Goal: Task Accomplishment & Management: Manage account settings

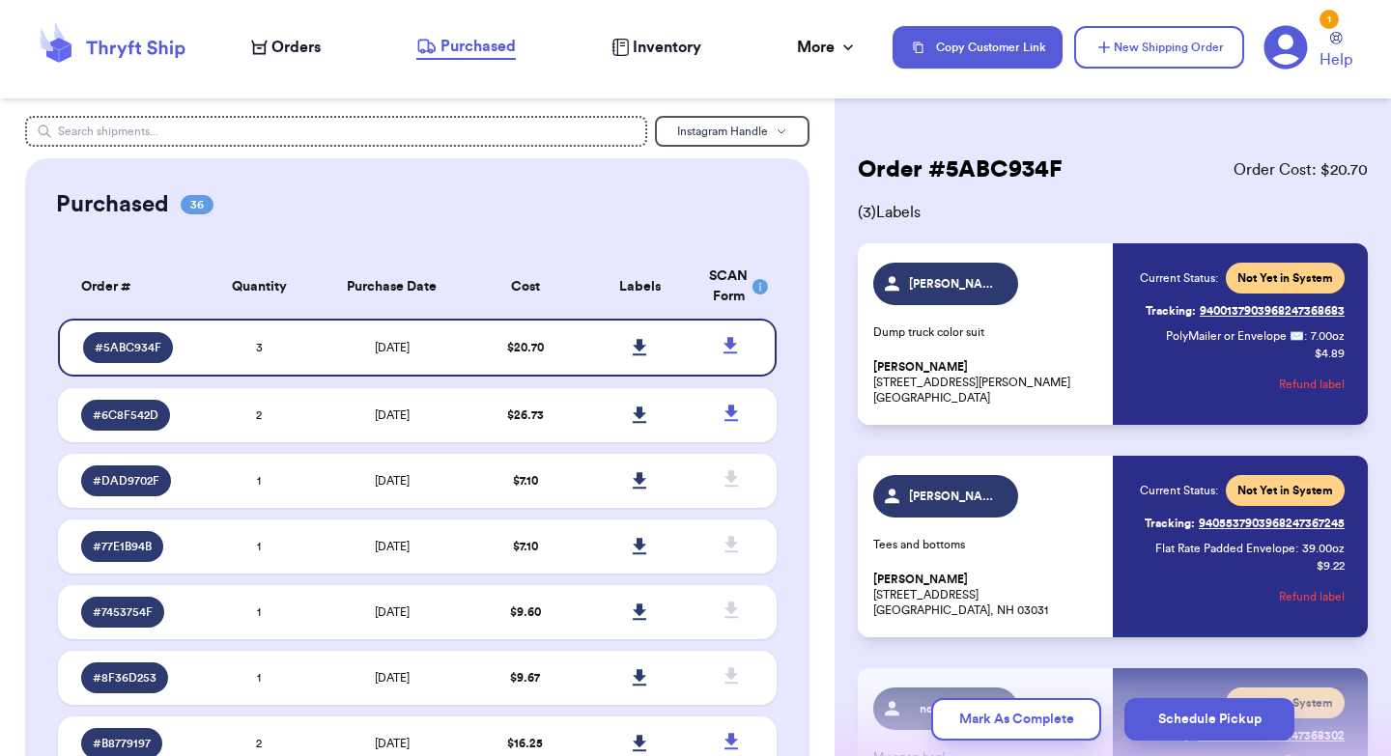
click at [143, 50] on icon at bounding box center [112, 47] width 155 height 52
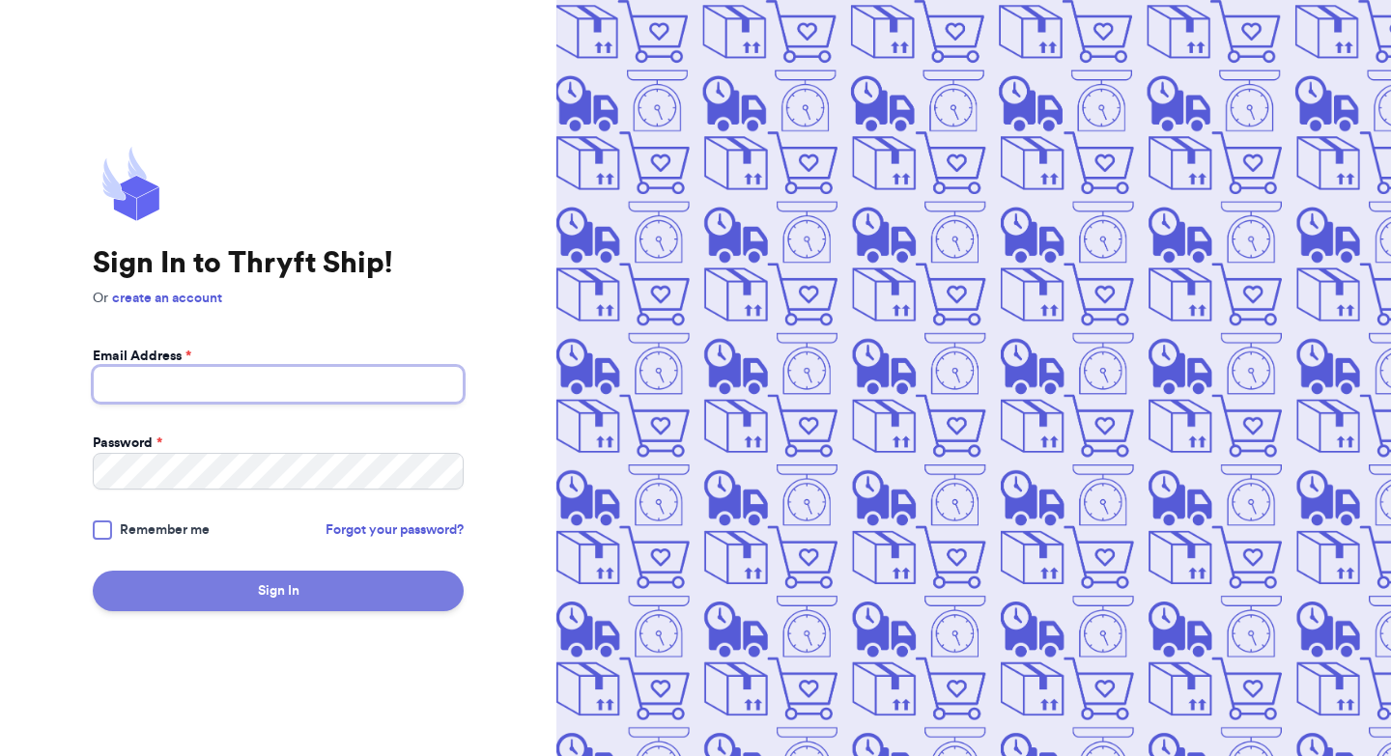
type input "mgholsinger@gmail.com"
click at [274, 586] on button "Sign In" at bounding box center [278, 591] width 371 height 41
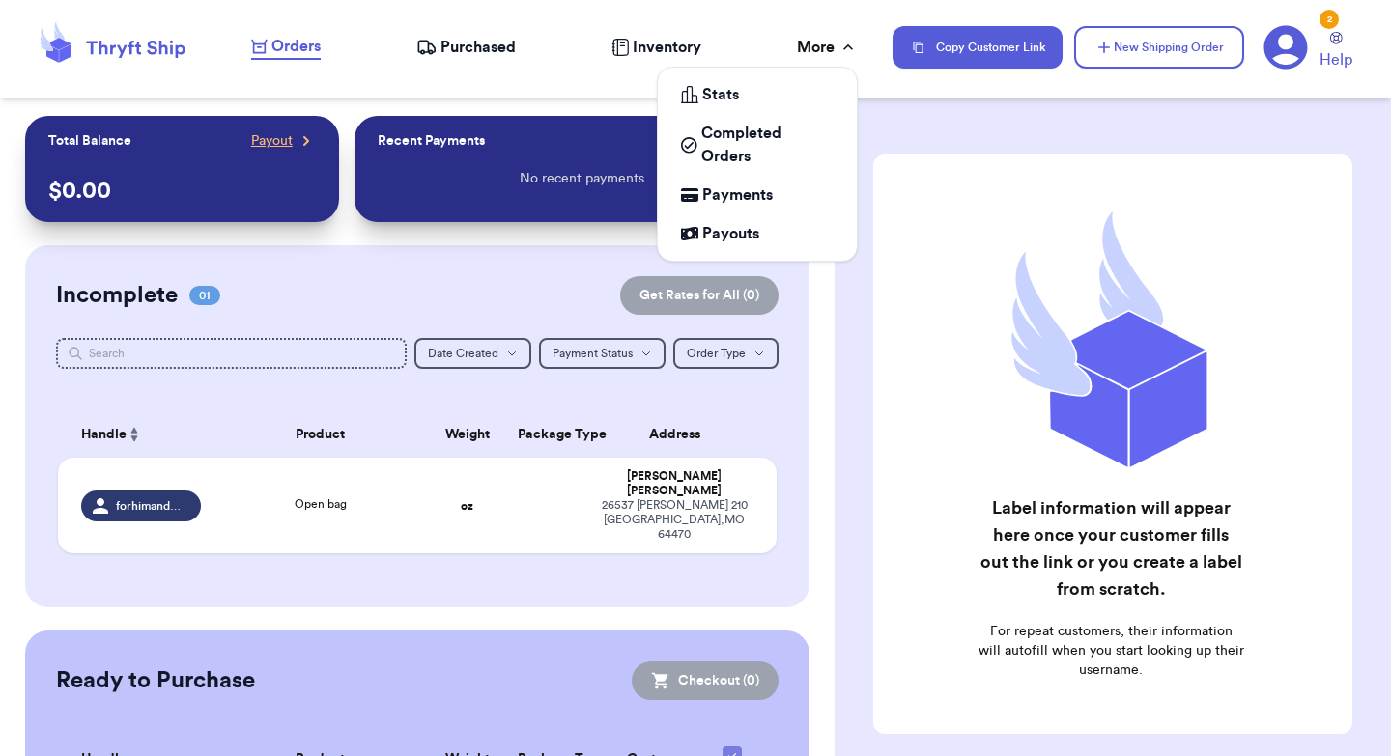
click at [834, 40] on div "More" at bounding box center [827, 47] width 61 height 23
click at [756, 206] on span "Payments" at bounding box center [737, 194] width 70 height 23
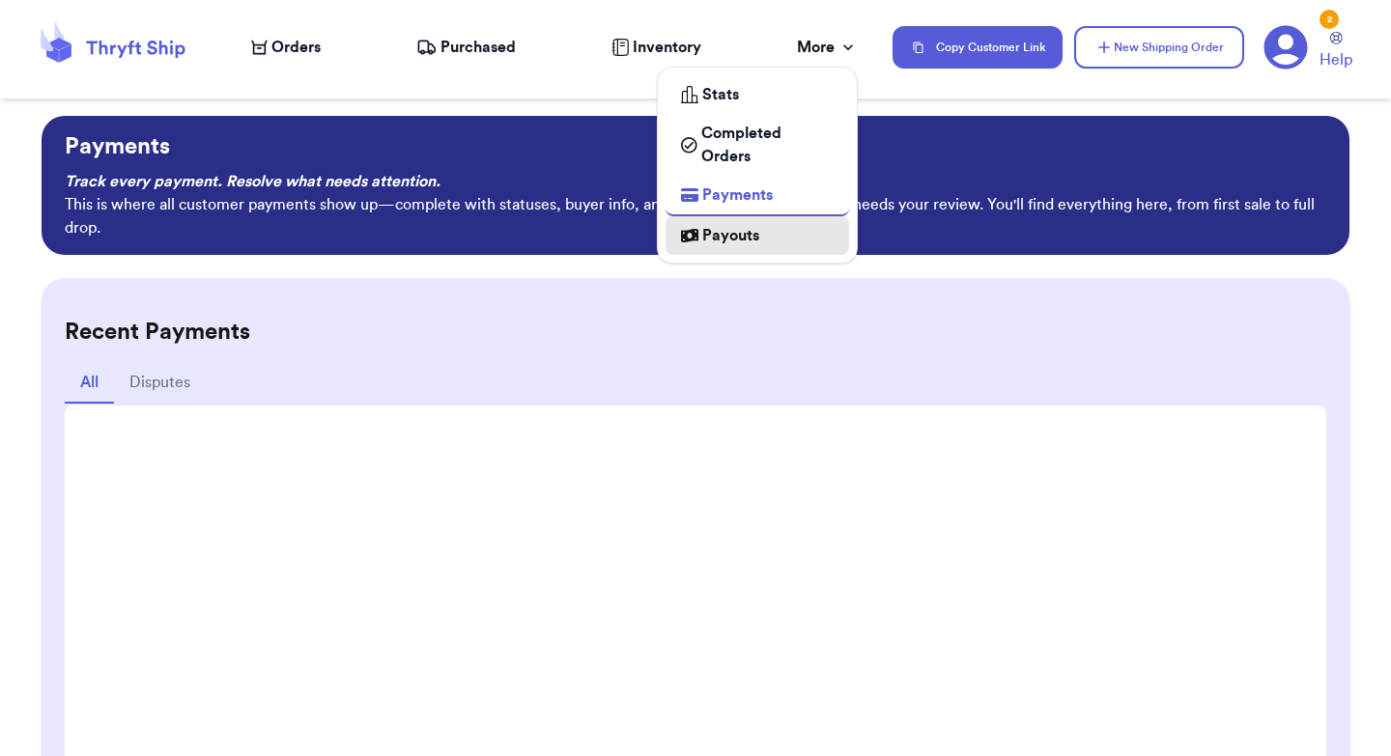
click at [716, 233] on span "Payouts" at bounding box center [730, 235] width 57 height 23
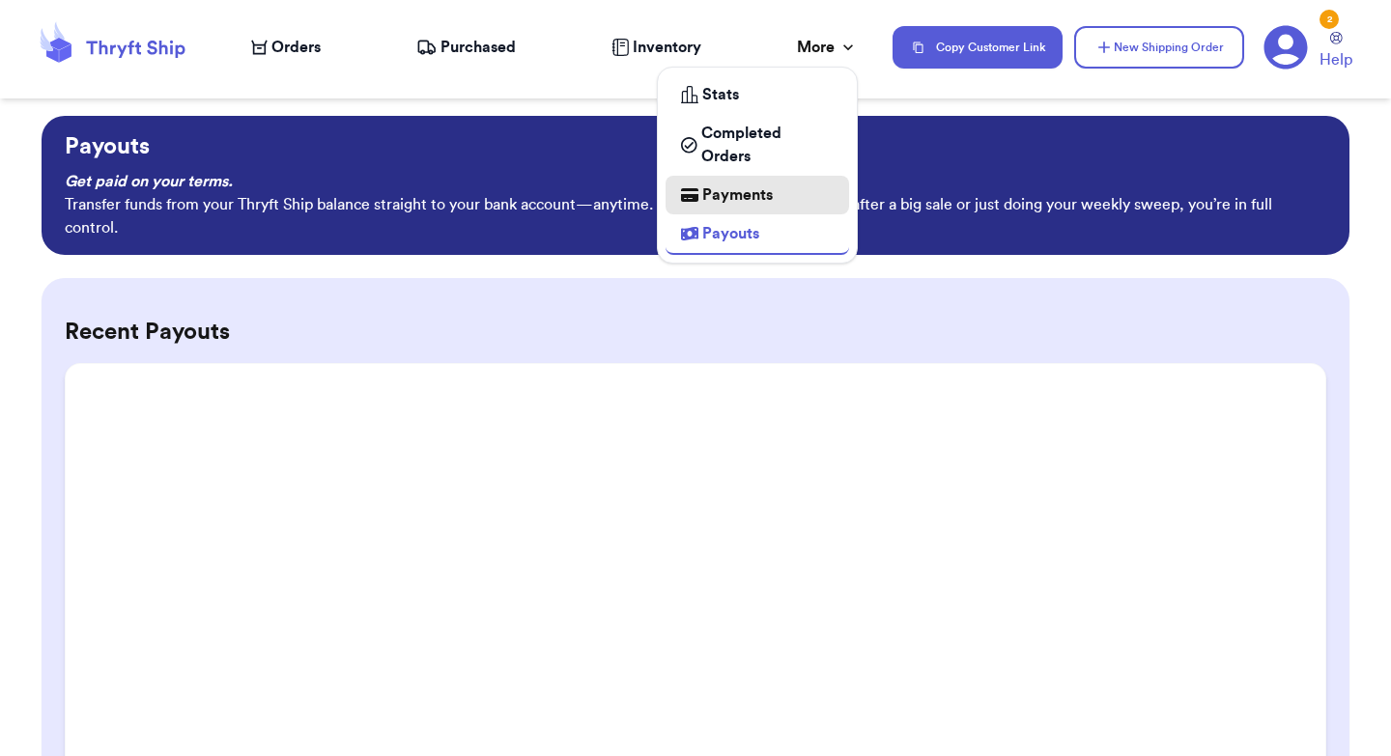
click at [748, 197] on span "Payments" at bounding box center [737, 194] width 70 height 23
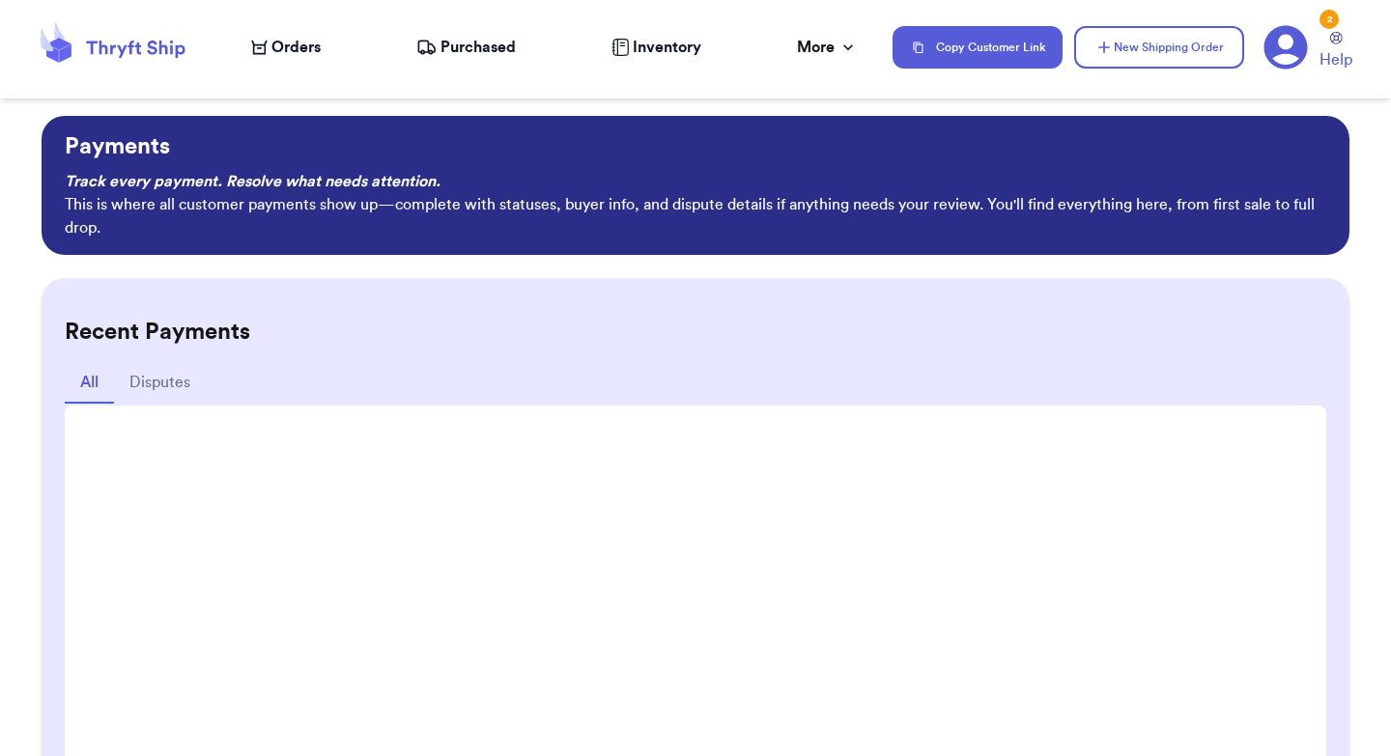
click at [1278, 50] on icon at bounding box center [1285, 47] width 43 height 43
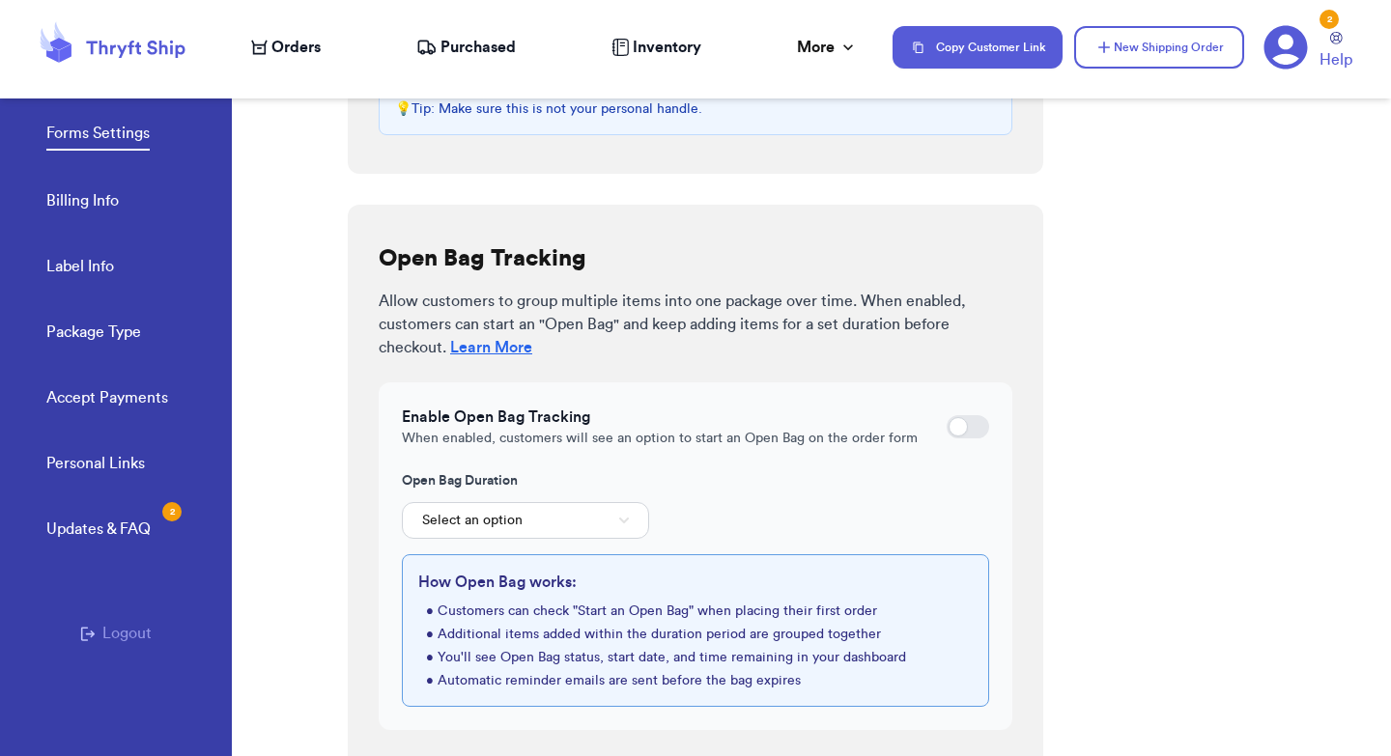
scroll to position [585, 0]
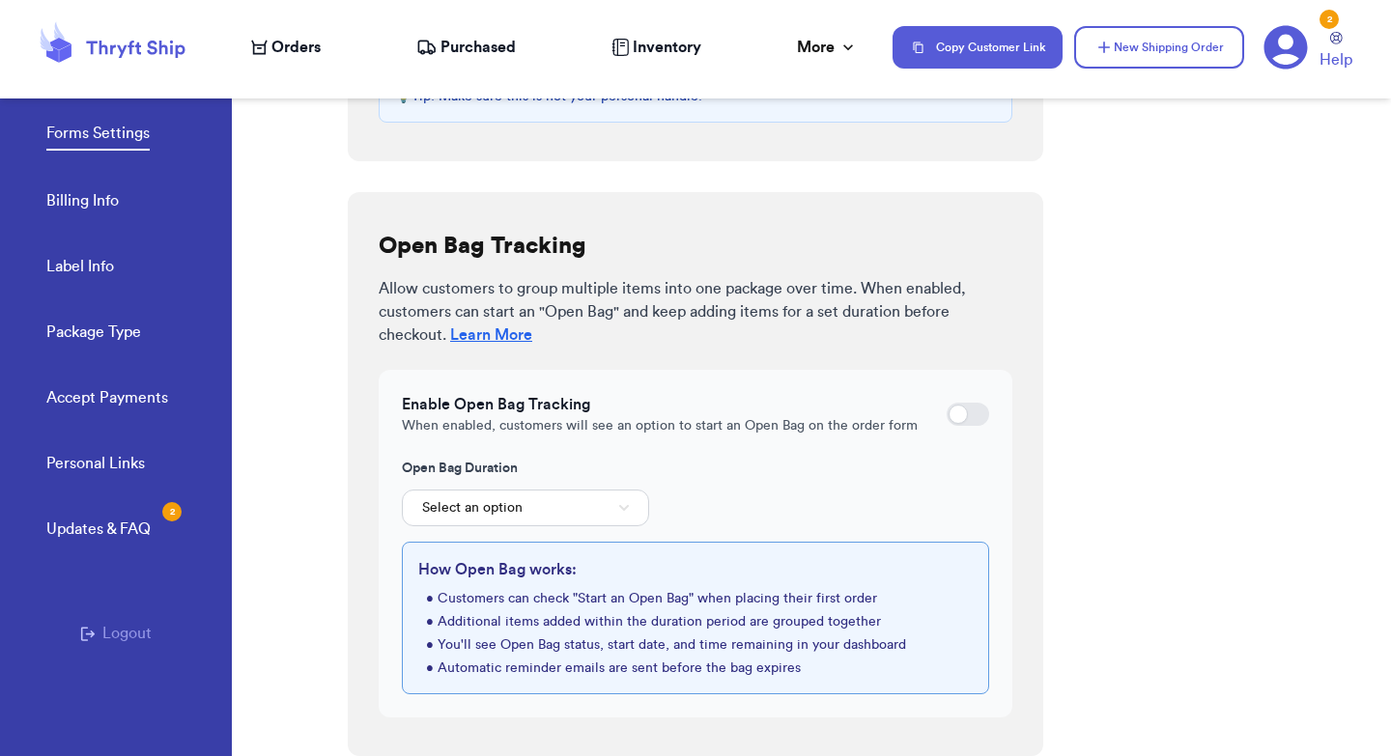
click at [958, 413] on div at bounding box center [957, 414] width 19 height 19
click at [946, 414] on input "checkbox" at bounding box center [945, 414] width 1 height 1
checkbox input "true"
click at [577, 507] on button "4 weeks" at bounding box center [525, 508] width 247 height 37
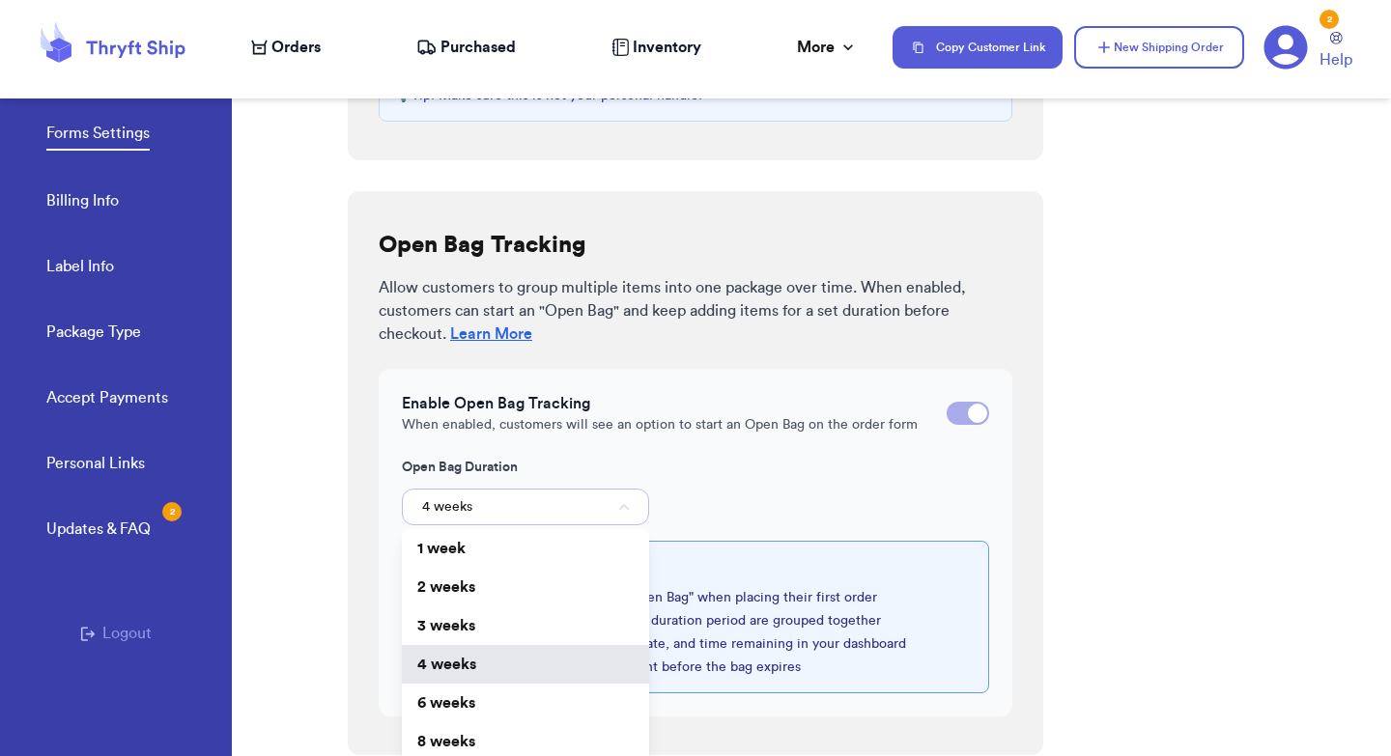
scroll to position [597, 0]
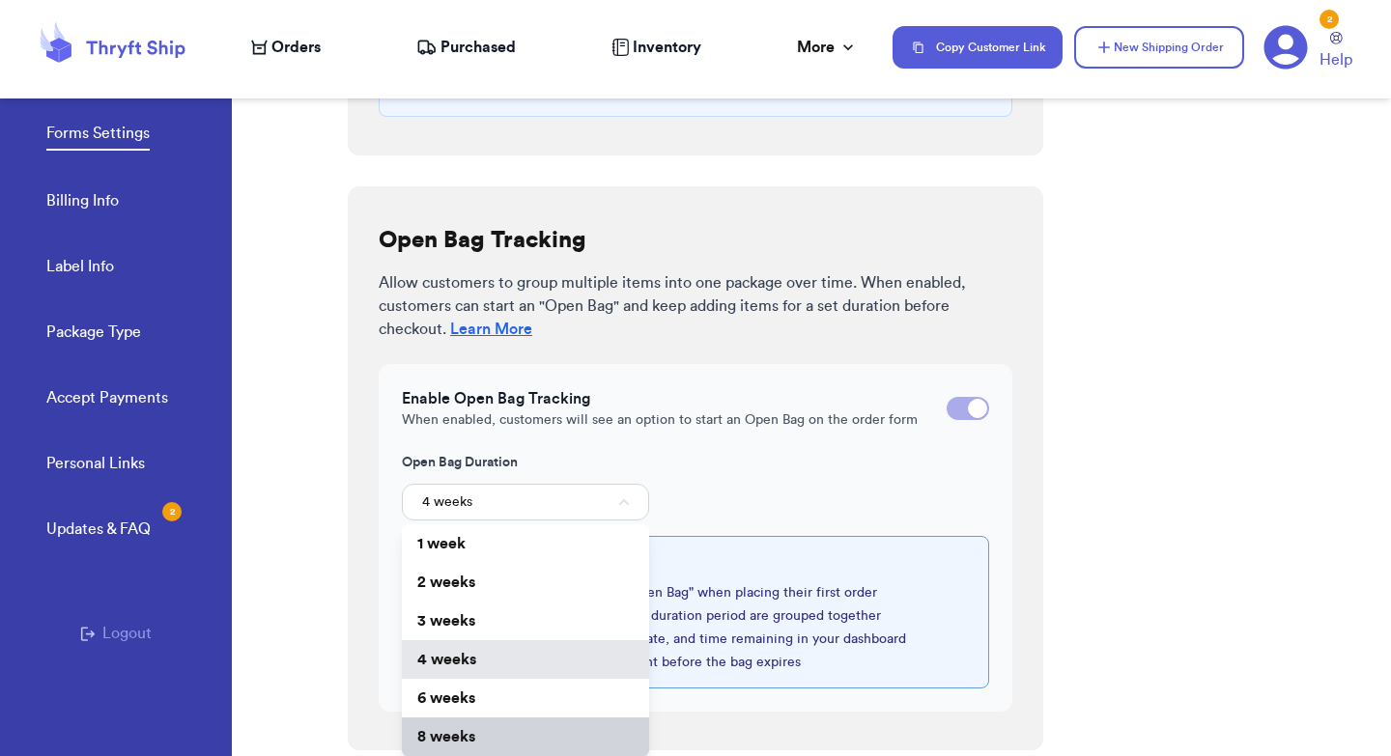
click at [480, 732] on li "8 weeks" at bounding box center [525, 737] width 247 height 39
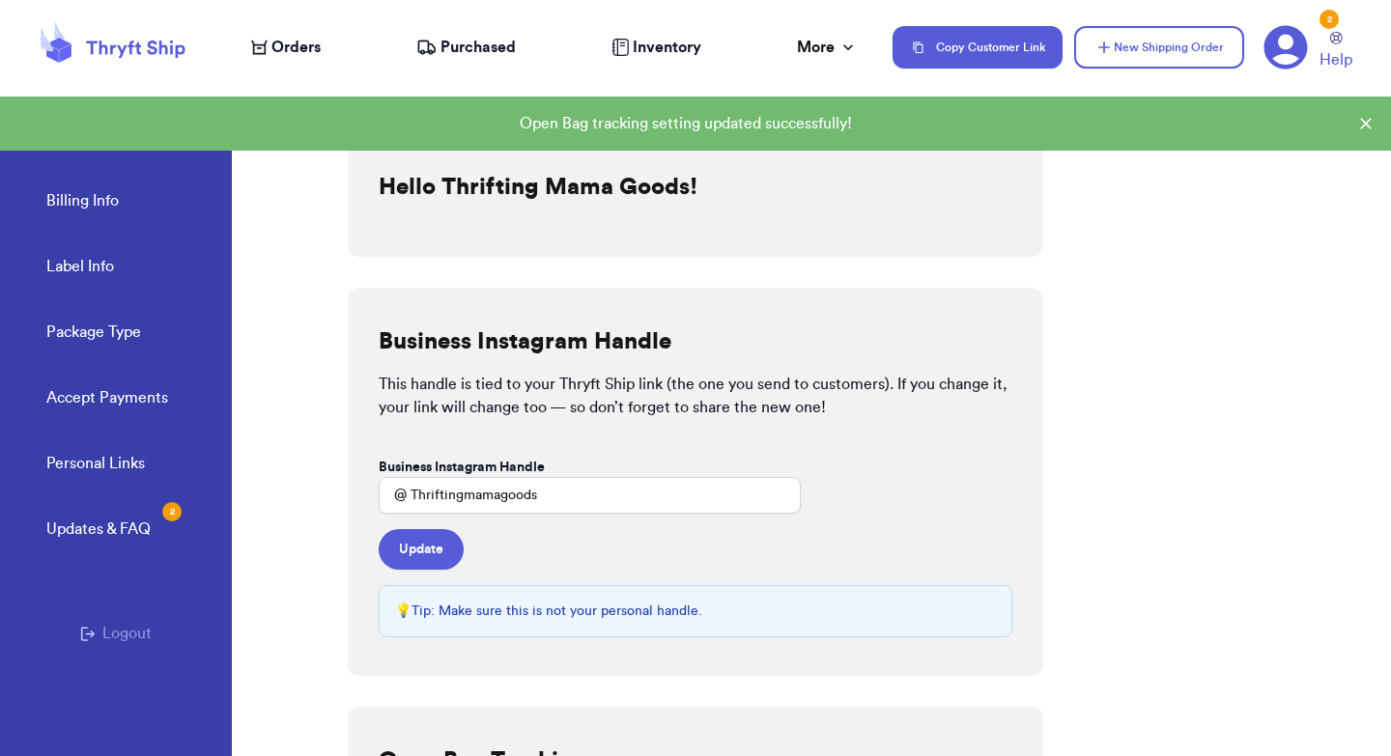
scroll to position [0, 0]
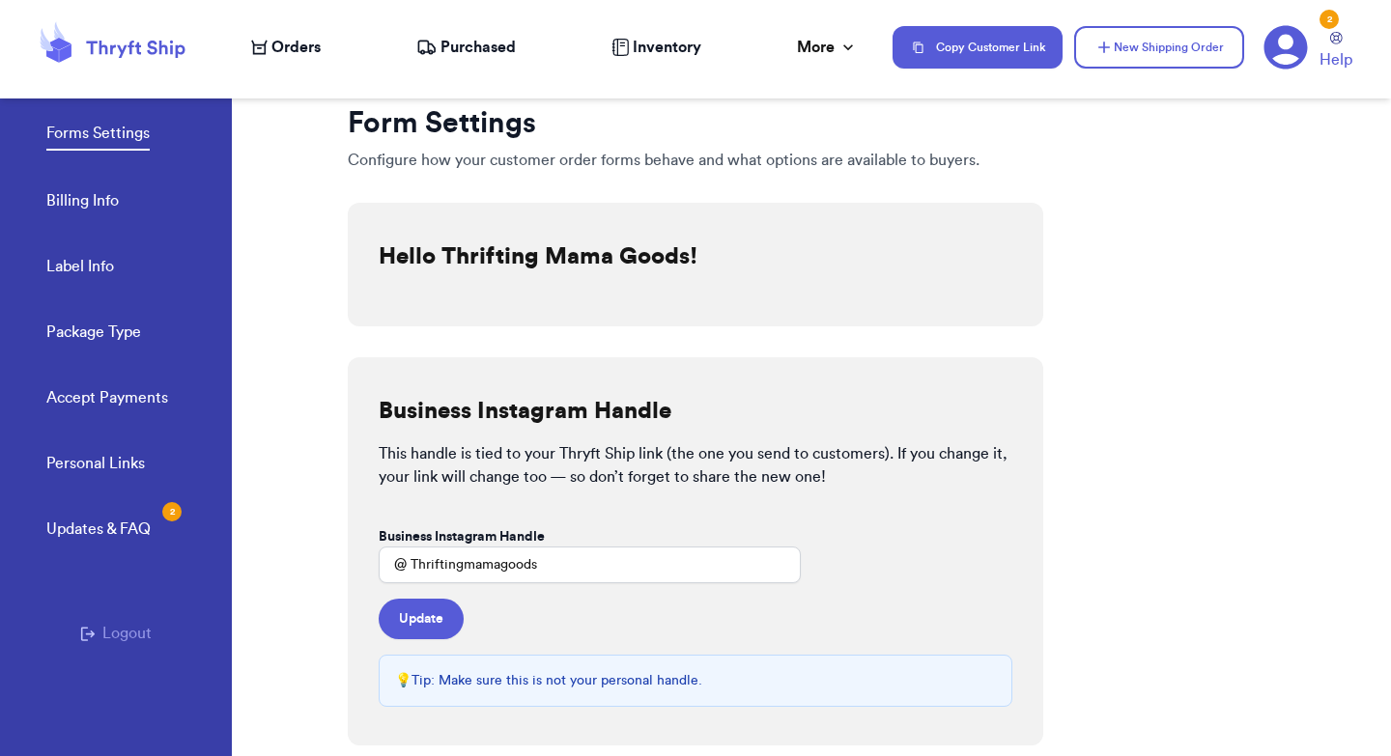
click at [106, 396] on link "Accept Payments" at bounding box center [107, 399] width 122 height 27
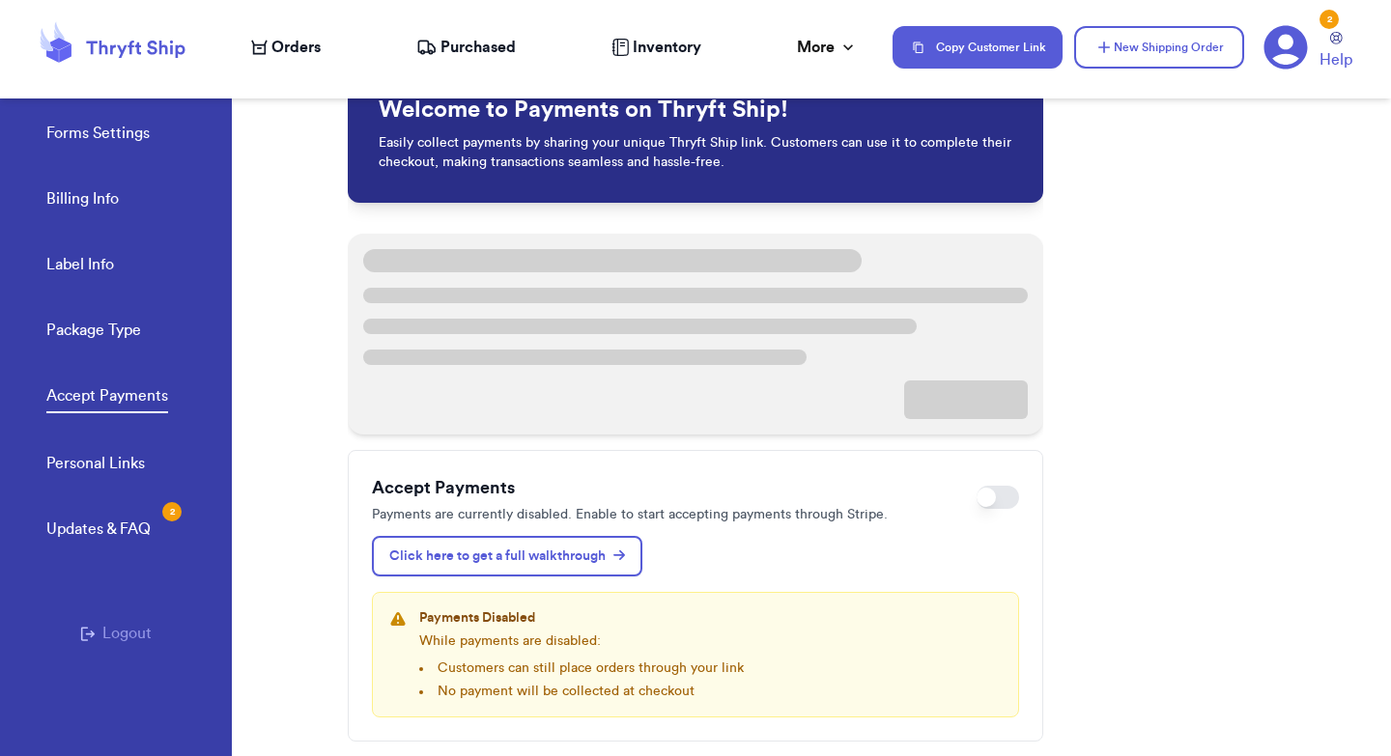
scroll to position [25, 0]
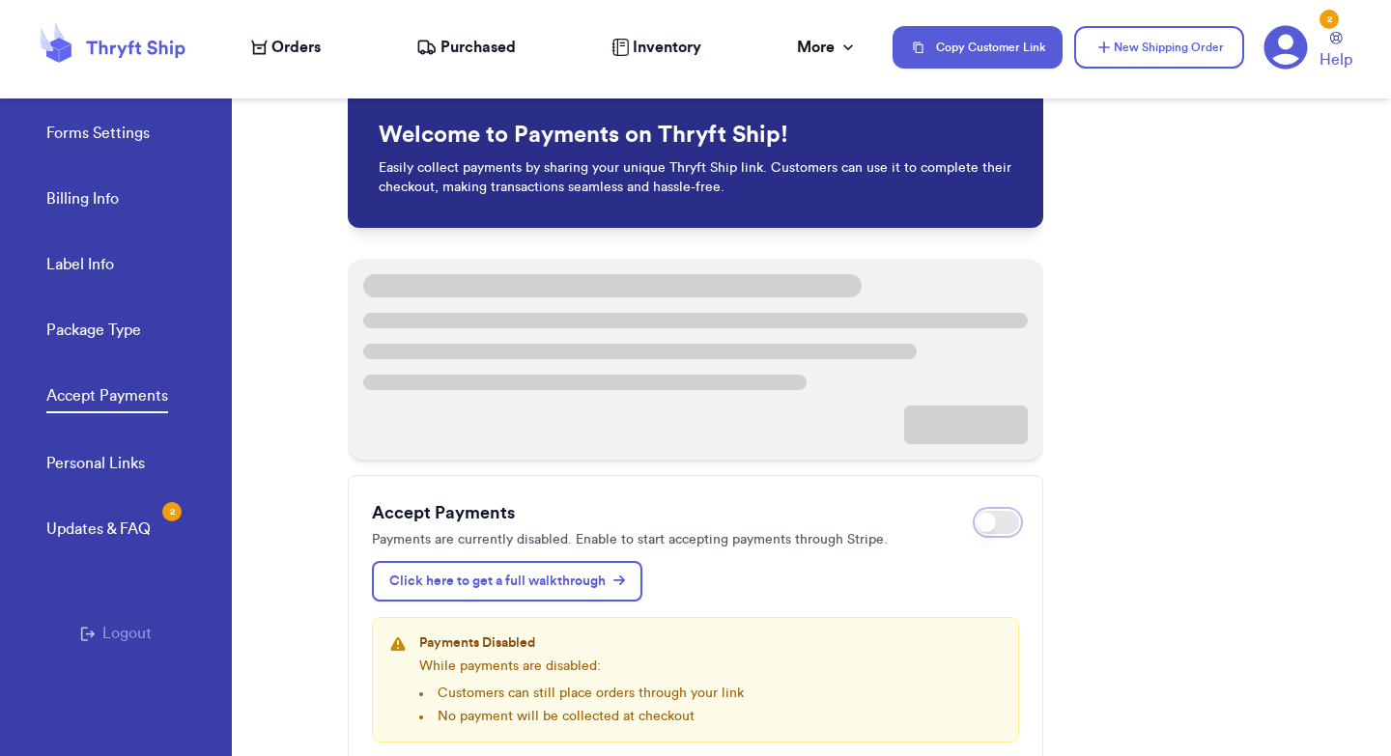
click at [988, 515] on span at bounding box center [985, 522] width 19 height 19
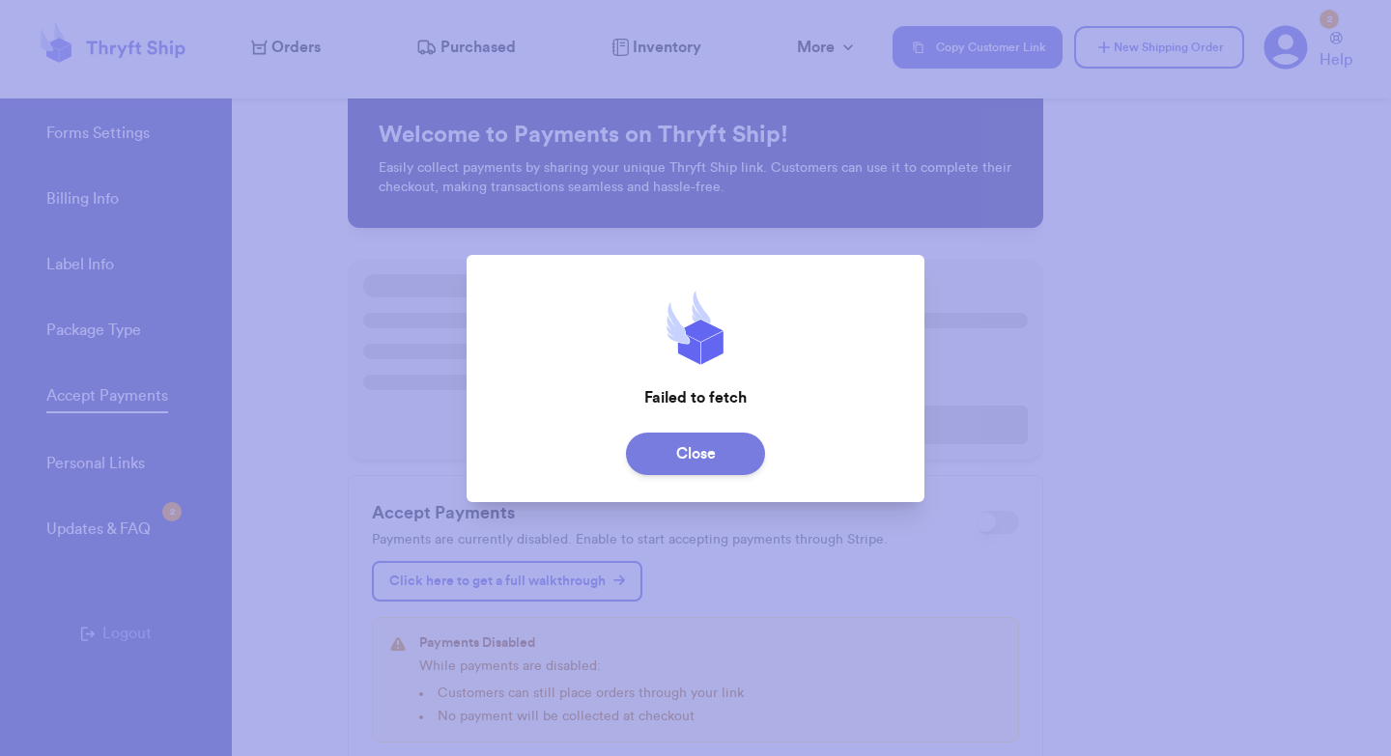
click at [697, 460] on button "Close" at bounding box center [695, 454] width 139 height 42
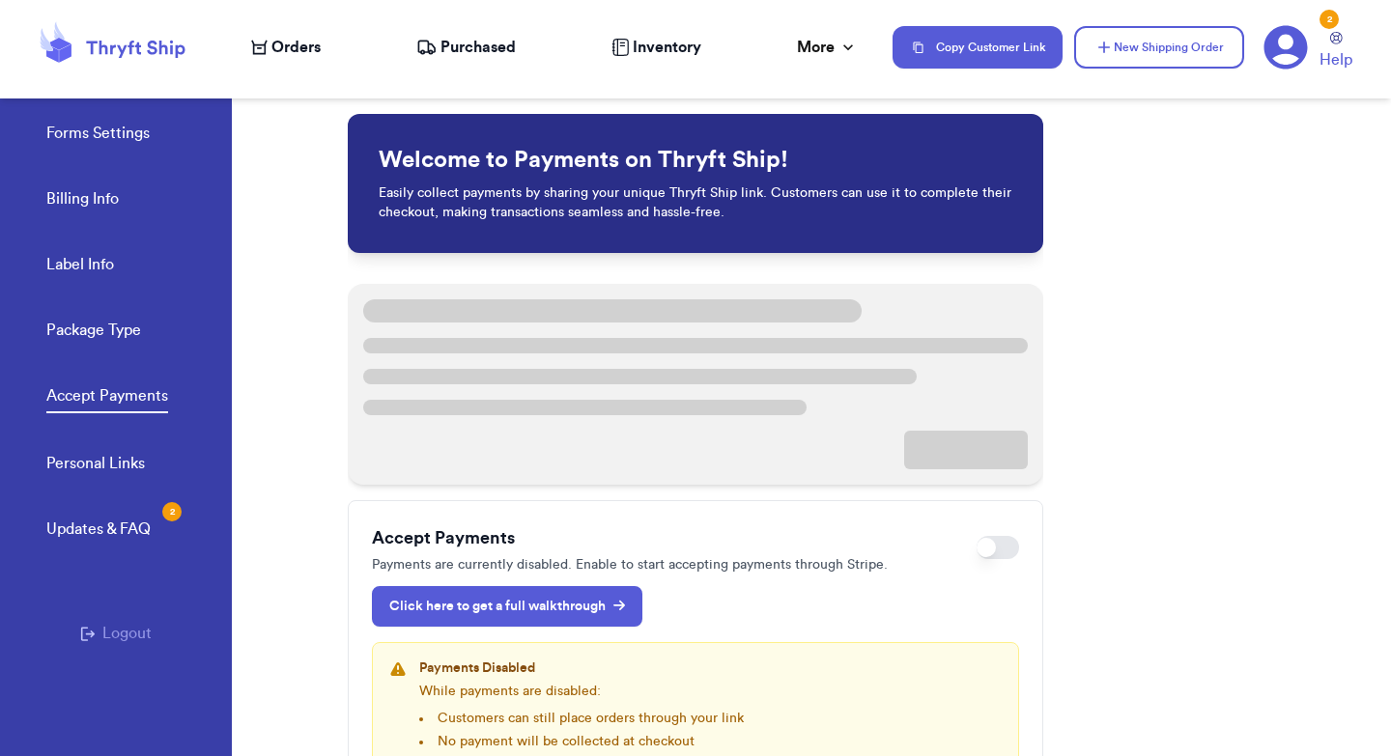
click at [542, 607] on p "Click here to get a full walkthrough" at bounding box center [507, 606] width 236 height 19
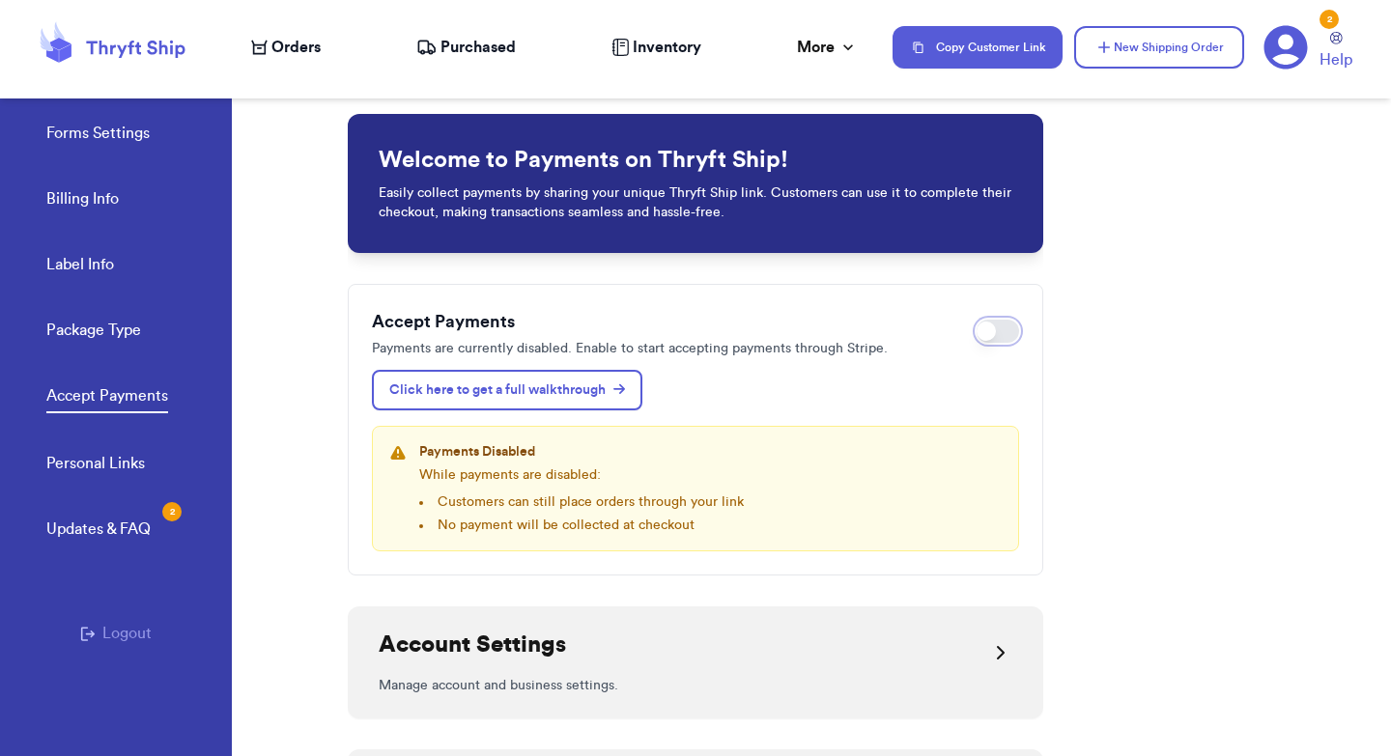
click at [988, 337] on span at bounding box center [985, 331] width 19 height 19
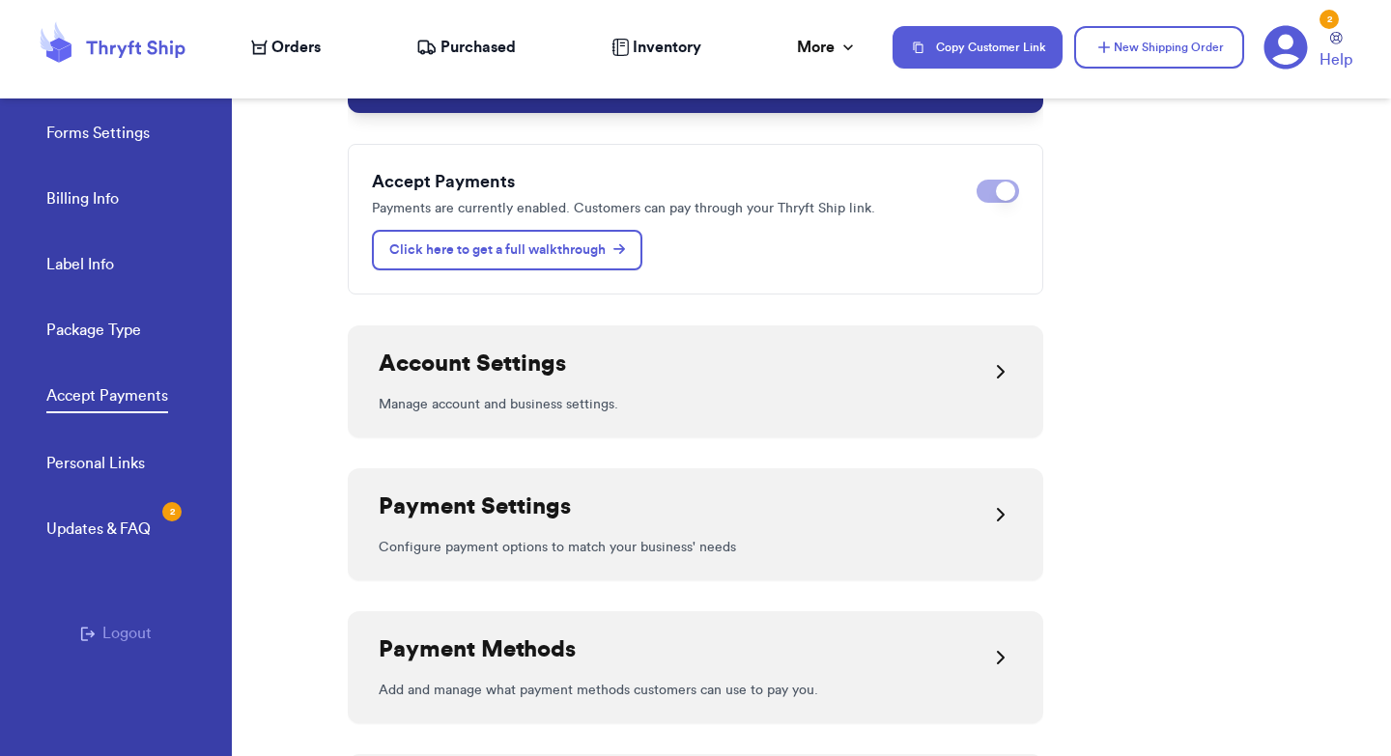
scroll to position [190, 0]
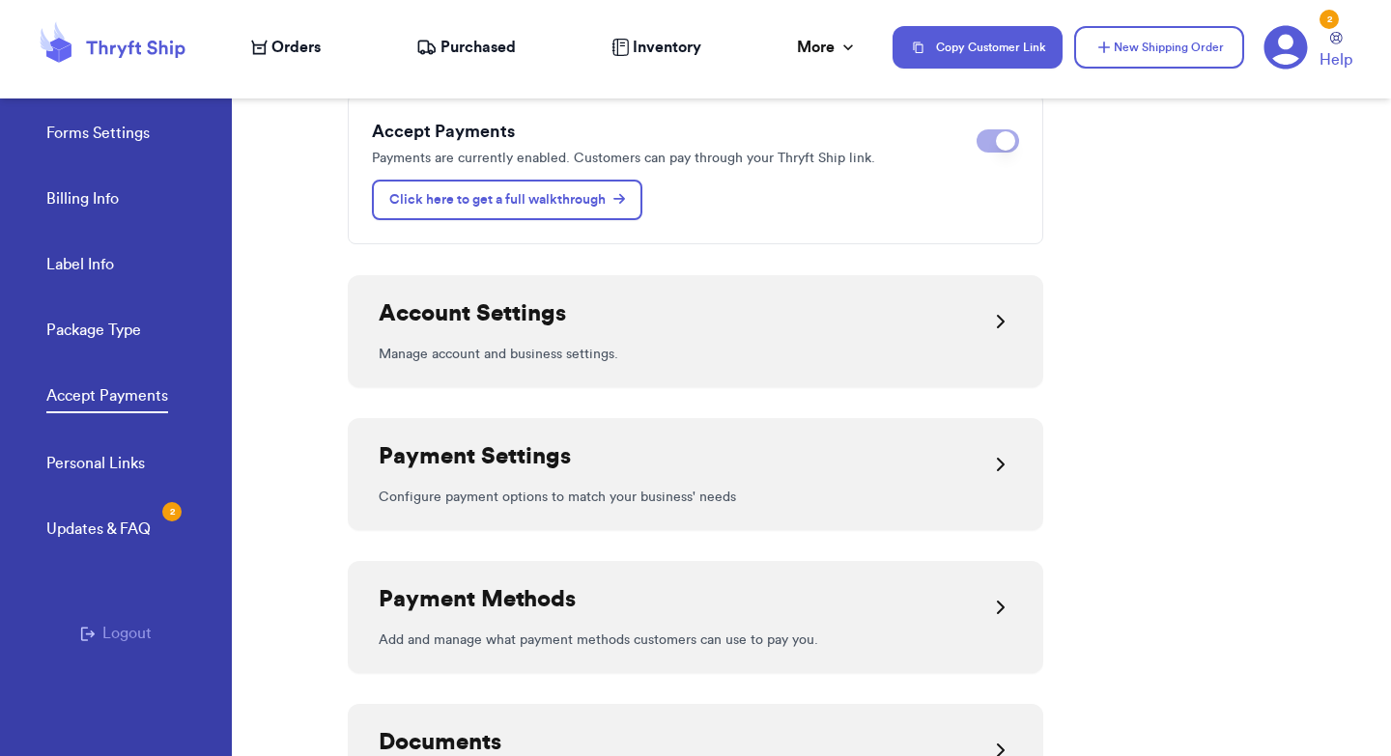
click at [997, 317] on icon at bounding box center [1000, 321] width 23 height 23
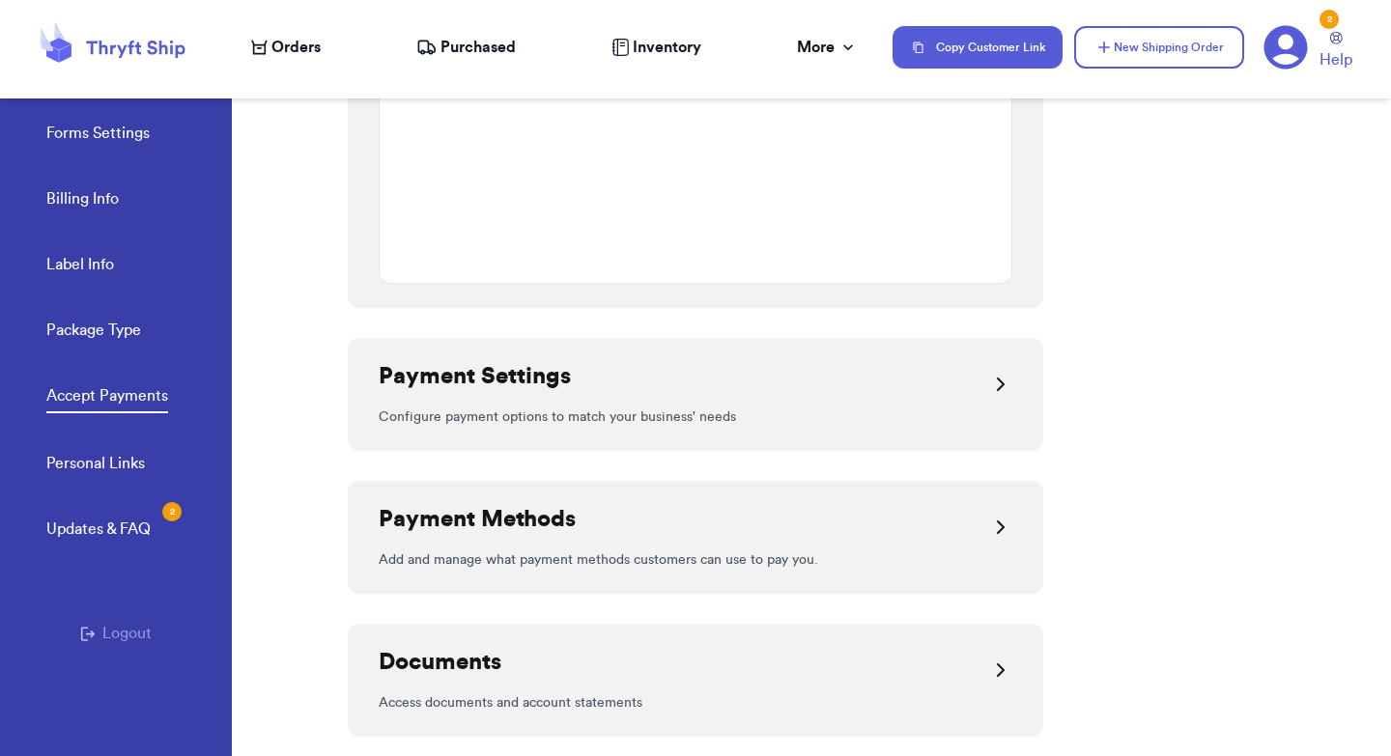
scroll to position [1546, 0]
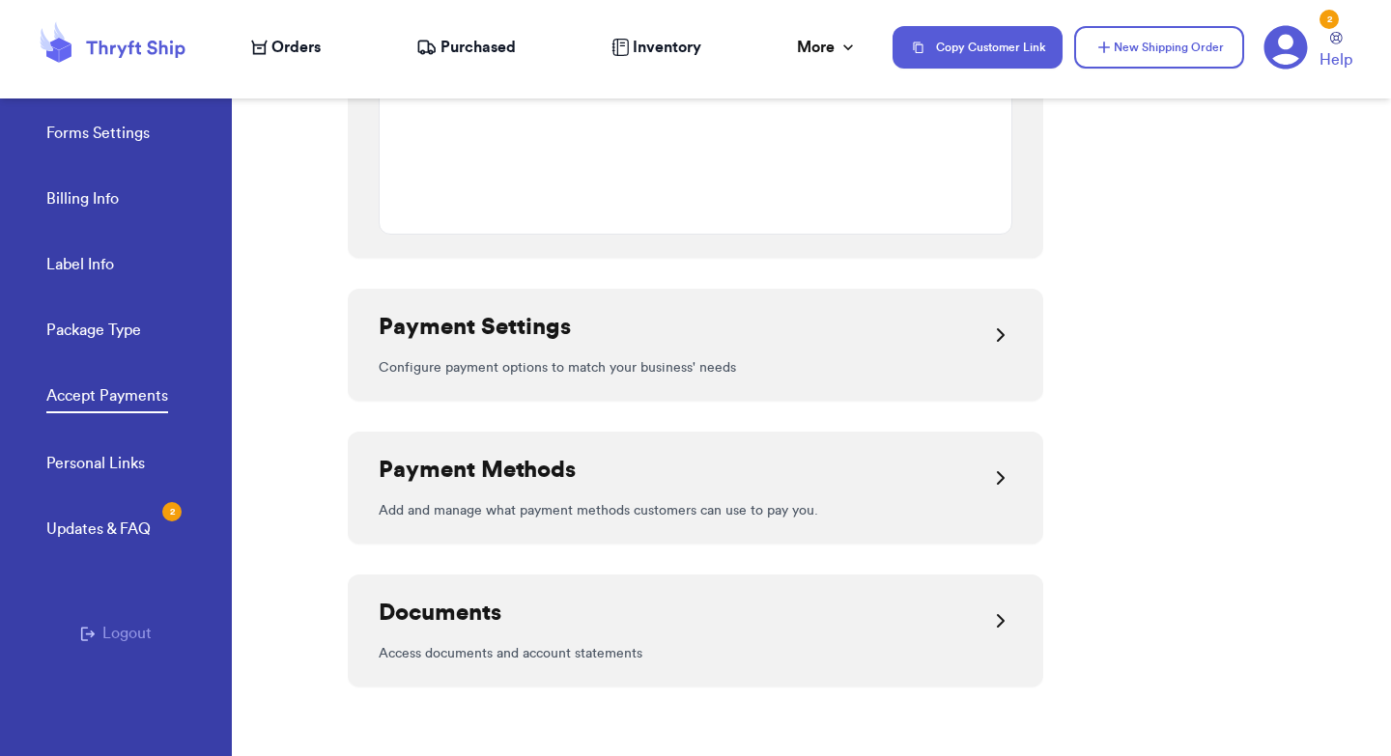
click at [987, 333] on div "Payment Settings" at bounding box center [696, 335] width 634 height 46
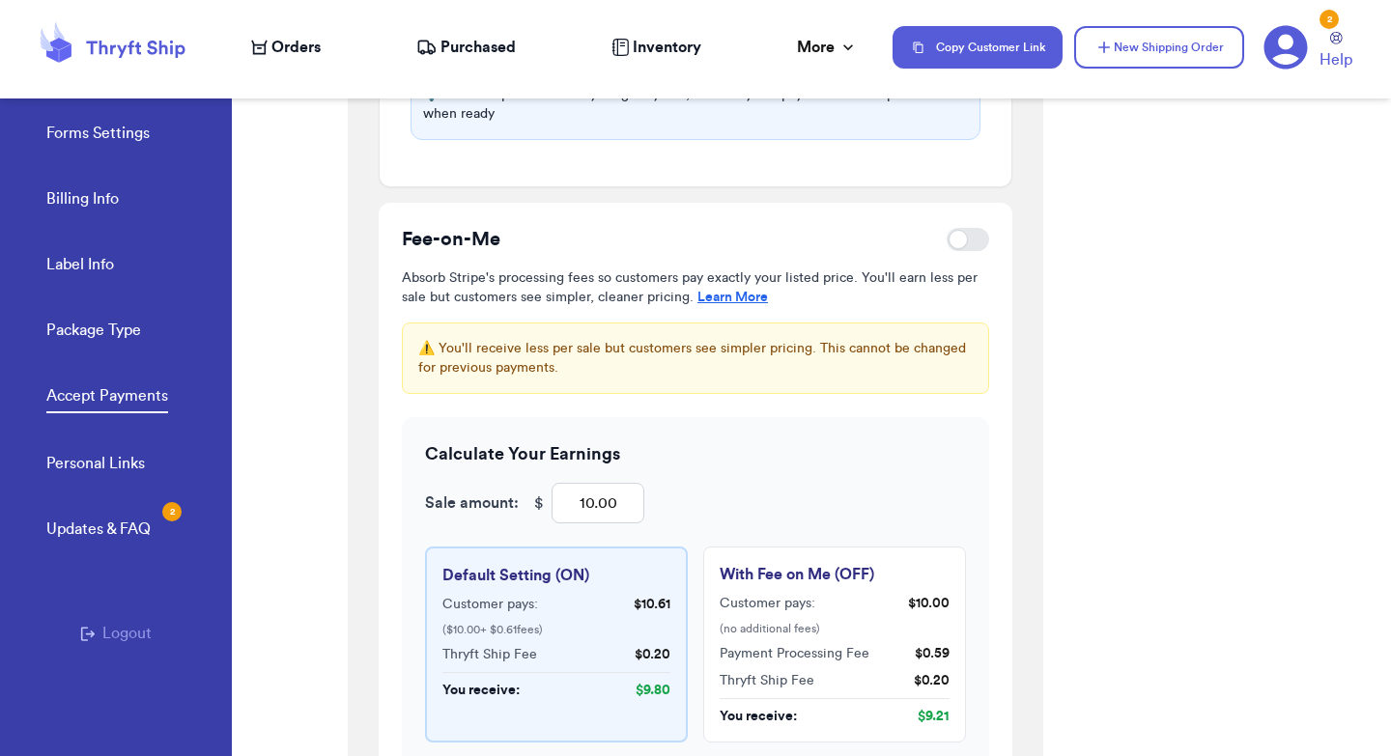
scroll to position [2137, 0]
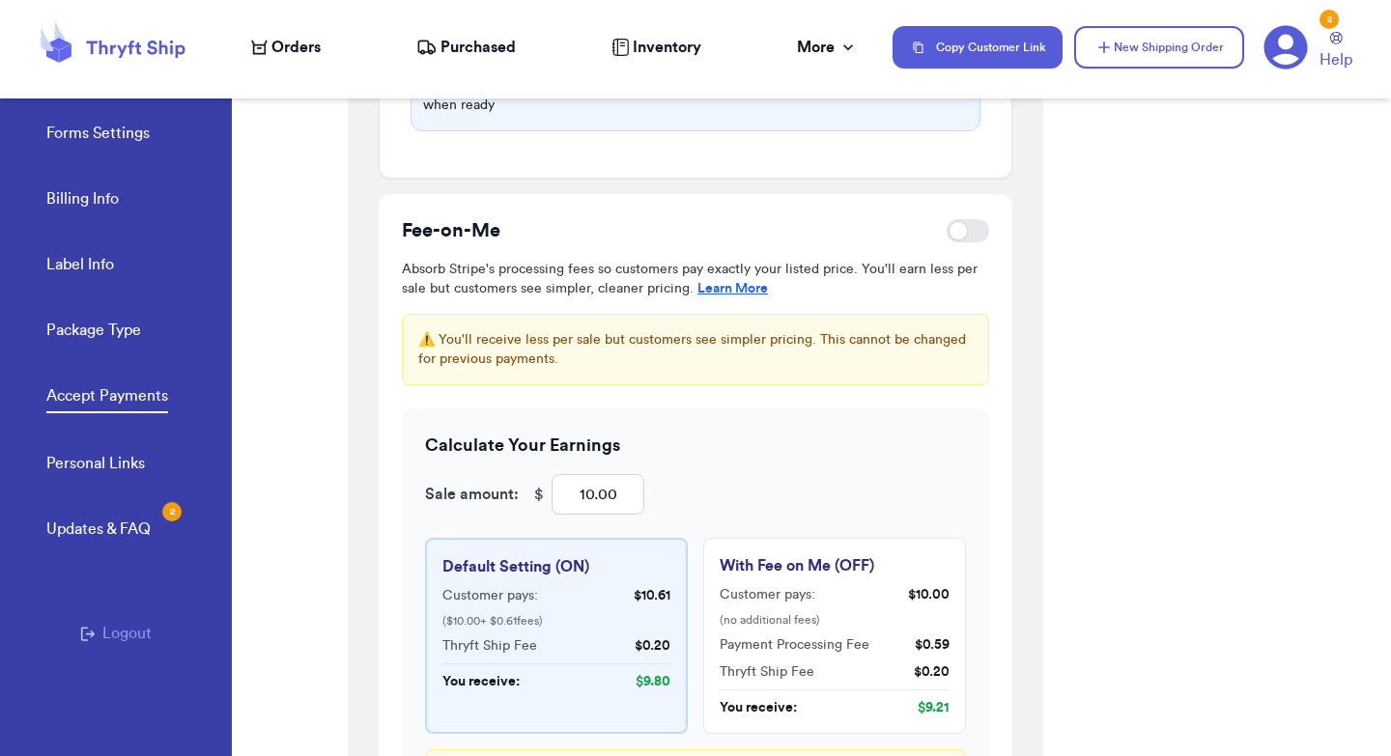
click at [963, 230] on div at bounding box center [957, 230] width 19 height 19
click at [946, 231] on input "checkbox" at bounding box center [945, 231] width 1 height 1
checkbox input "true"
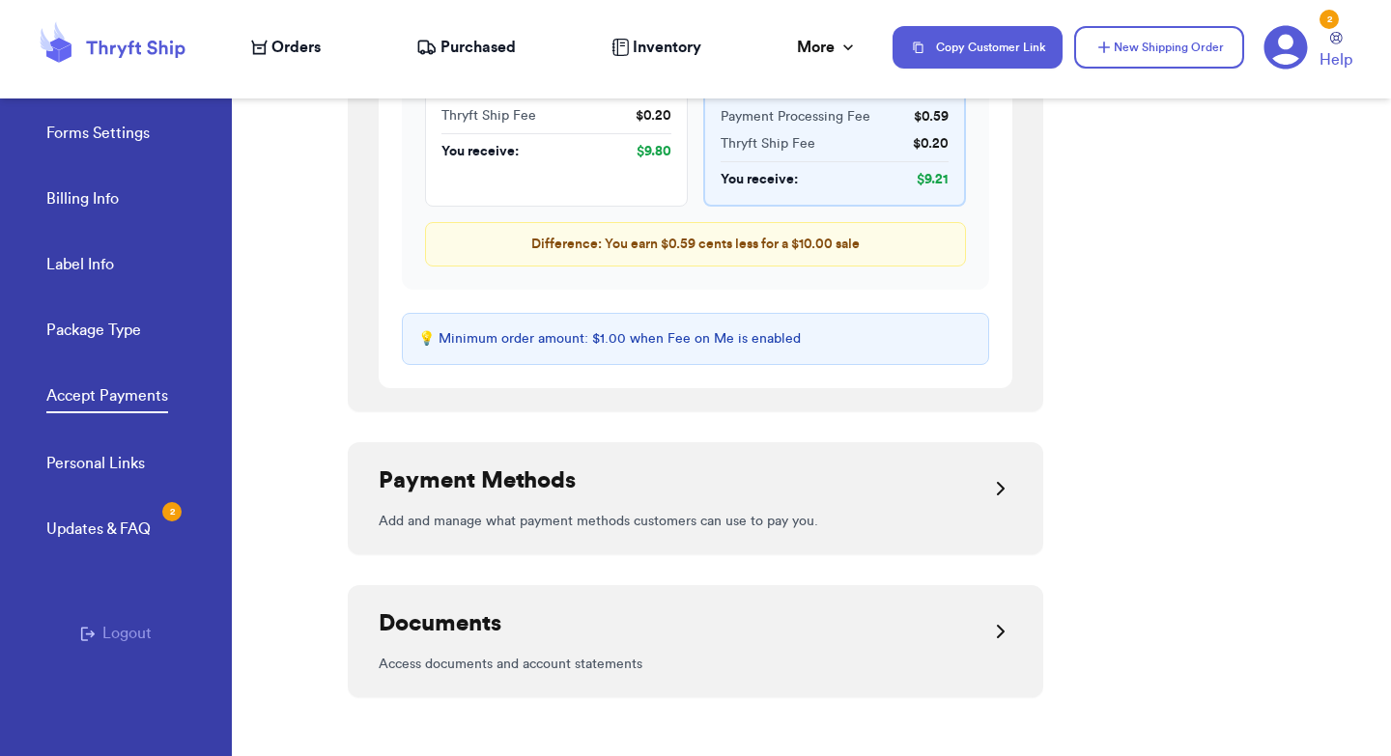
scroll to position [2681, 0]
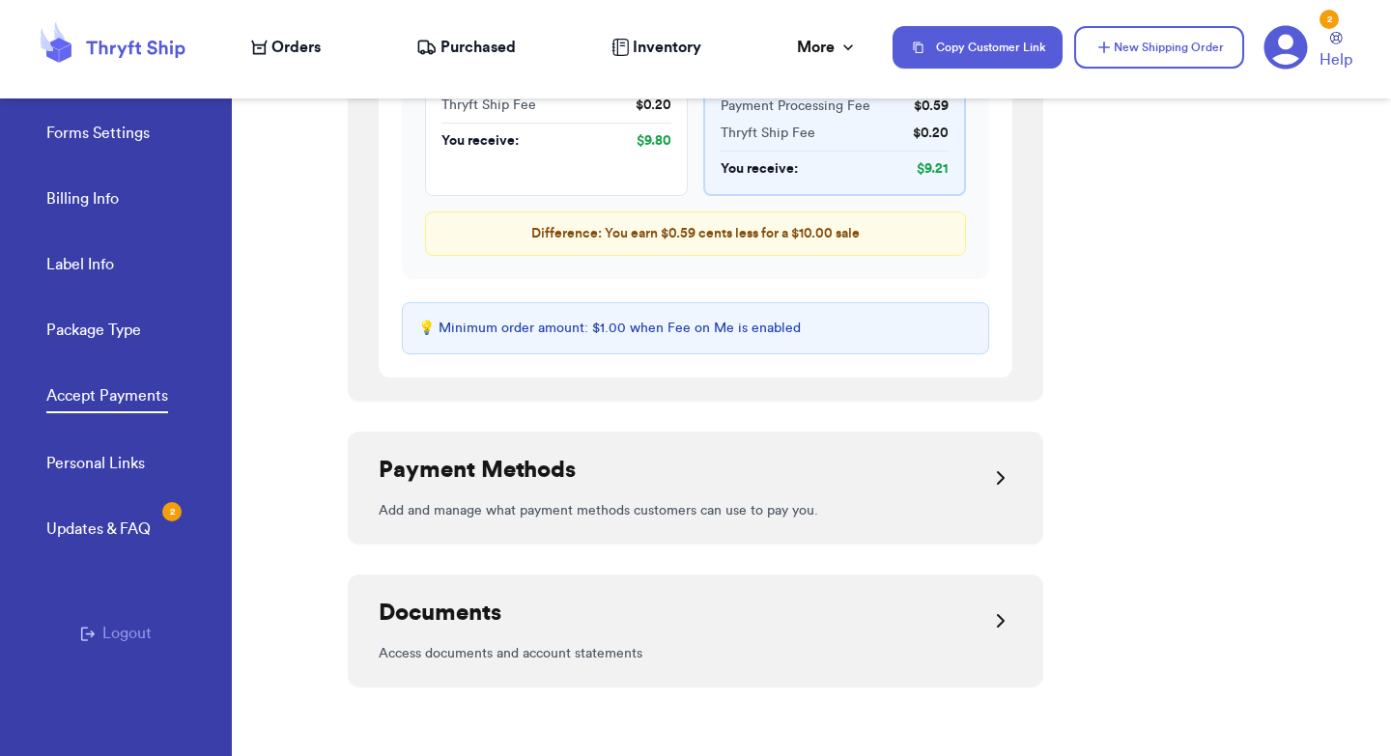
click at [965, 485] on div "Payment Methods" at bounding box center [696, 478] width 634 height 46
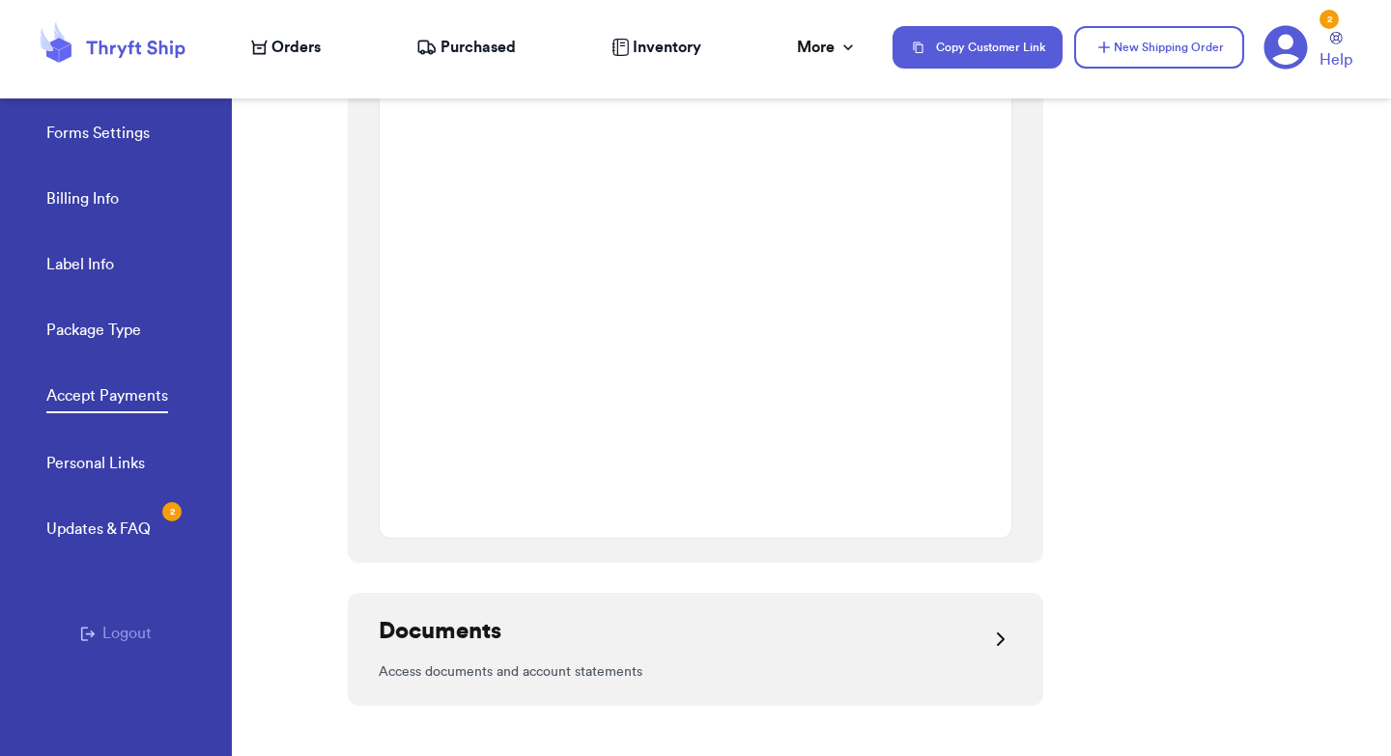
scroll to position [3760, 0]
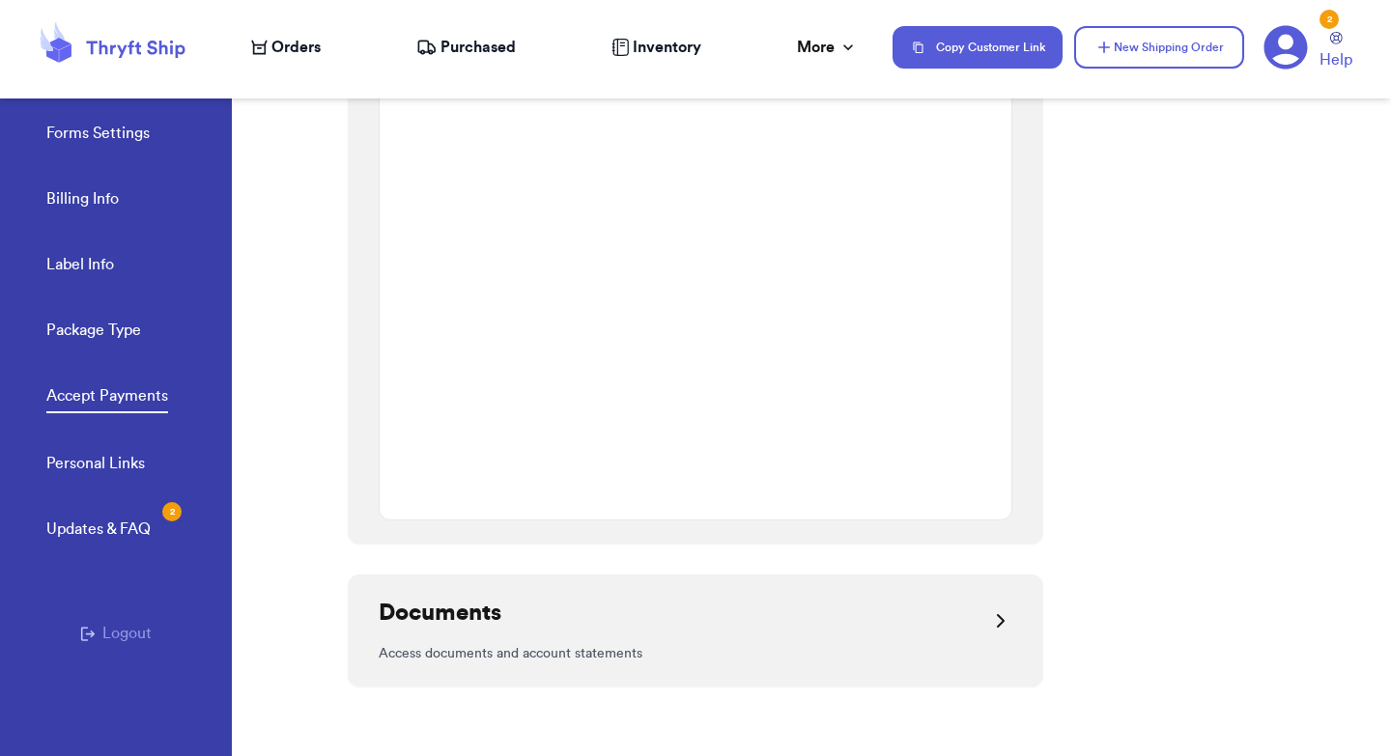
click at [956, 628] on div "Documents" at bounding box center [696, 621] width 634 height 46
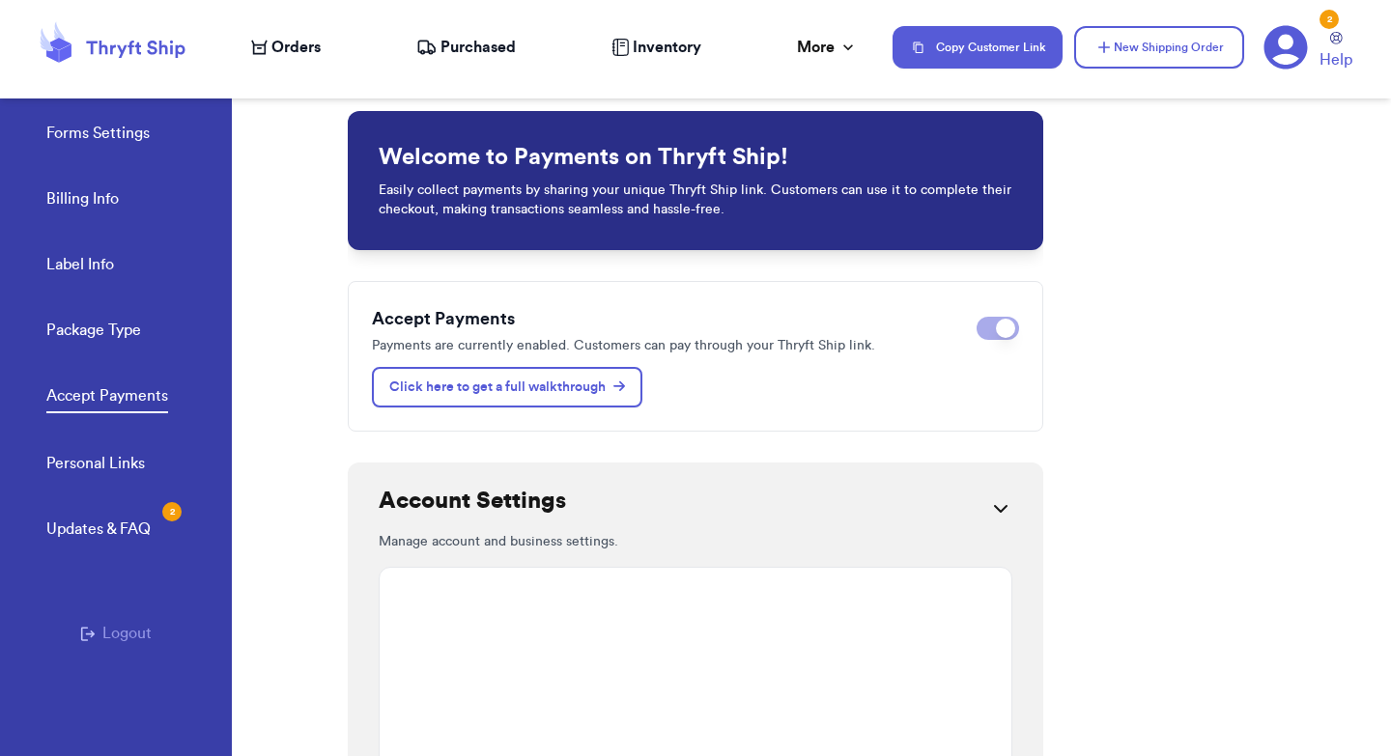
scroll to position [0, 0]
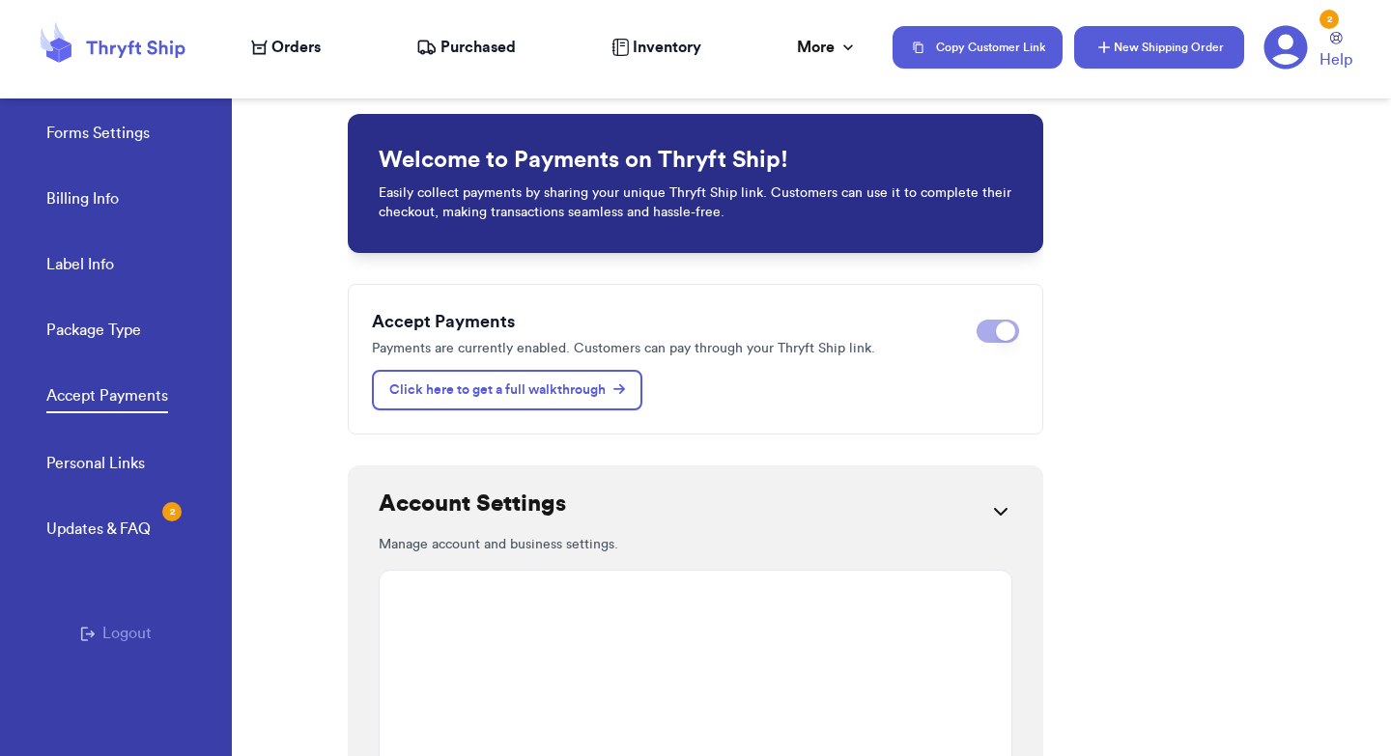
click at [1113, 61] on button "New Shipping Order" at bounding box center [1159, 47] width 170 height 42
